Goal: Information Seeking & Learning: Learn about a topic

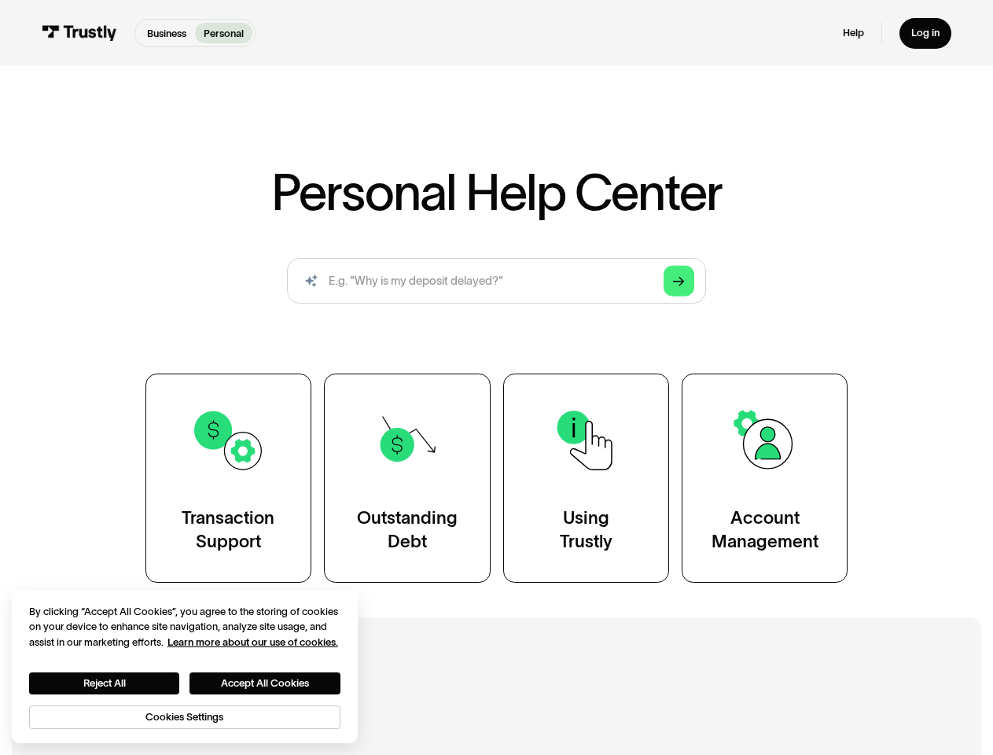
click at [496, 377] on div "Transaction Support Outstanding Debt Using Trustly Account Management" at bounding box center [496, 477] width 703 height 209
click at [679, 281] on icon "Arrow Right" at bounding box center [679, 281] width 12 height 12
click at [105, 683] on button "Reject All" at bounding box center [104, 683] width 151 height 22
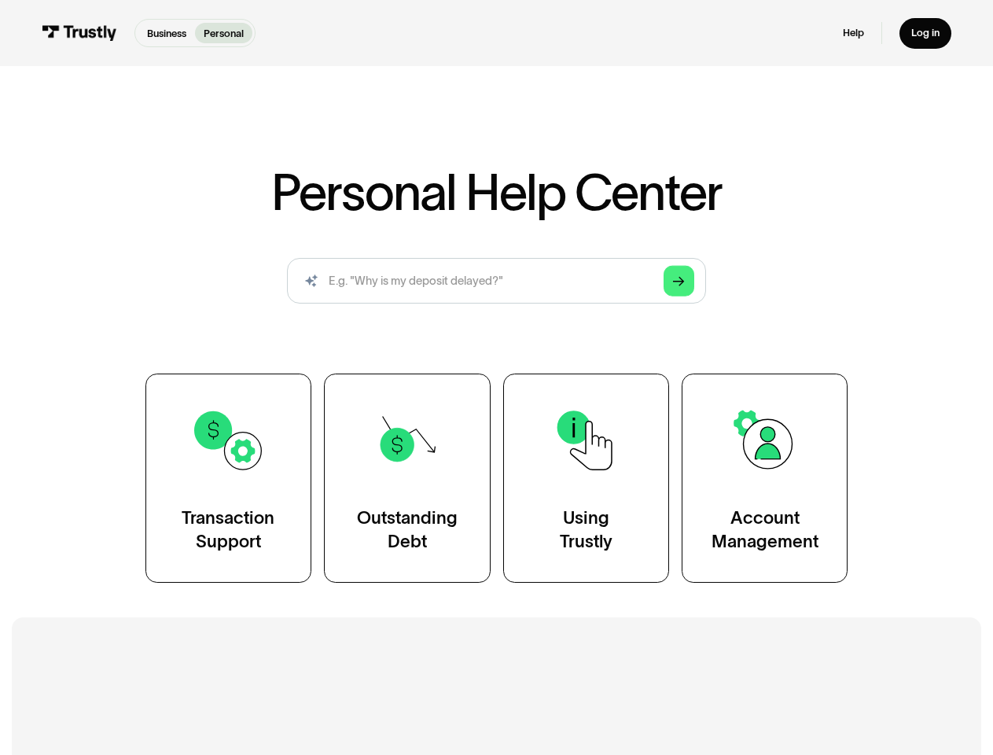
click at [266, 683] on button "Accept All Cookies" at bounding box center [264, 683] width 151 height 22
click at [186, 714] on h2 "Additional Resources" at bounding box center [496, 697] width 837 height 31
